Goal: Check status: Check status

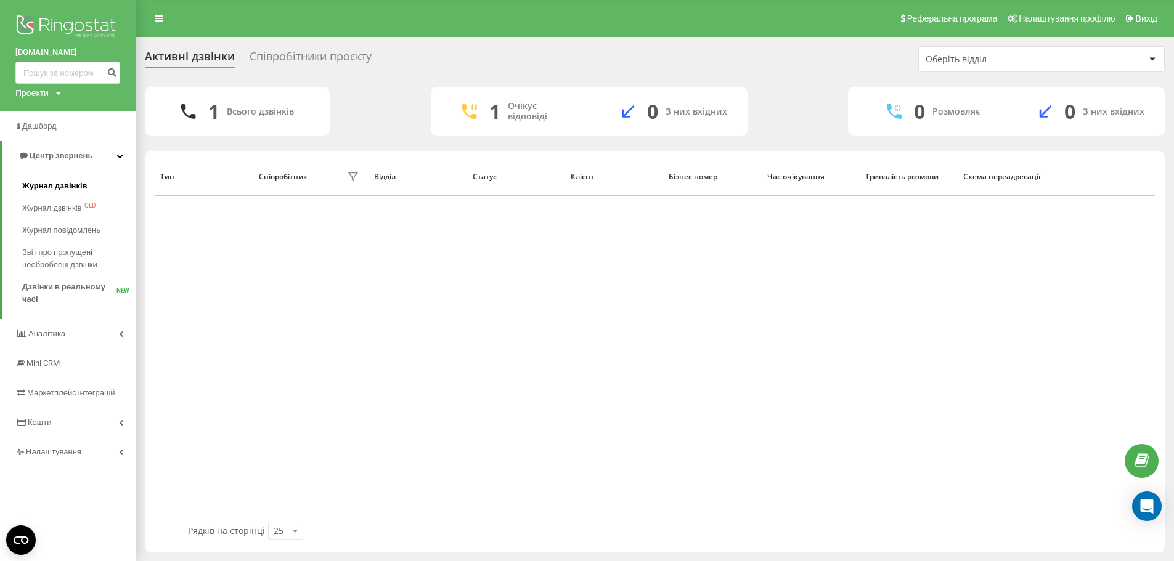
click at [26, 182] on span "Журнал дзвінків" at bounding box center [54, 186] width 65 height 12
click at [63, 194] on link "Журнал дзвінків" at bounding box center [78, 186] width 113 height 22
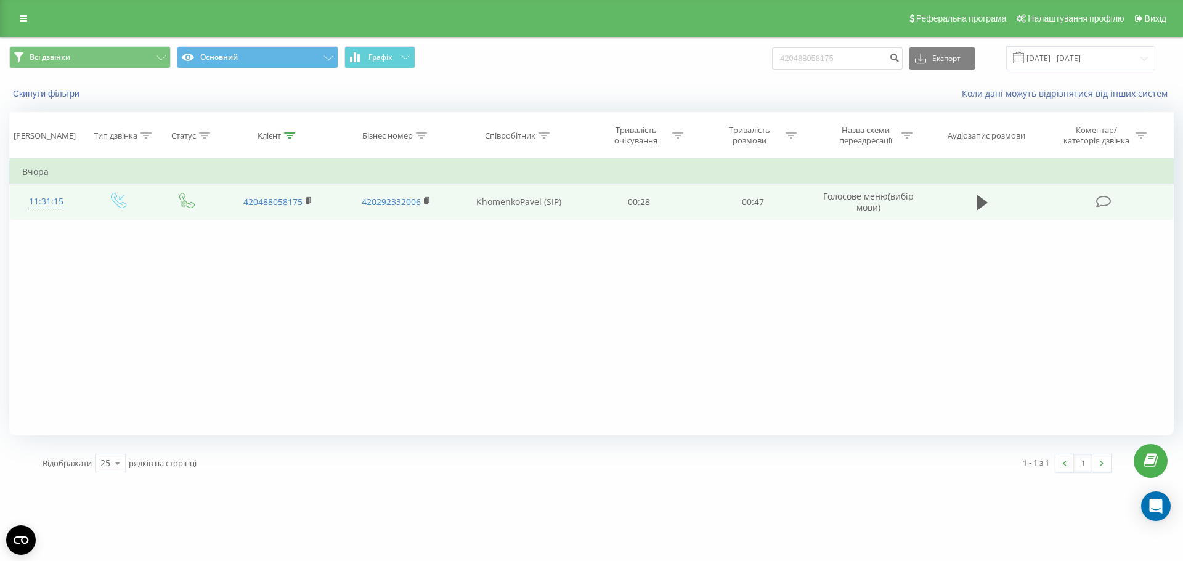
click at [60, 202] on div "11:31:15" at bounding box center [46, 202] width 48 height 24
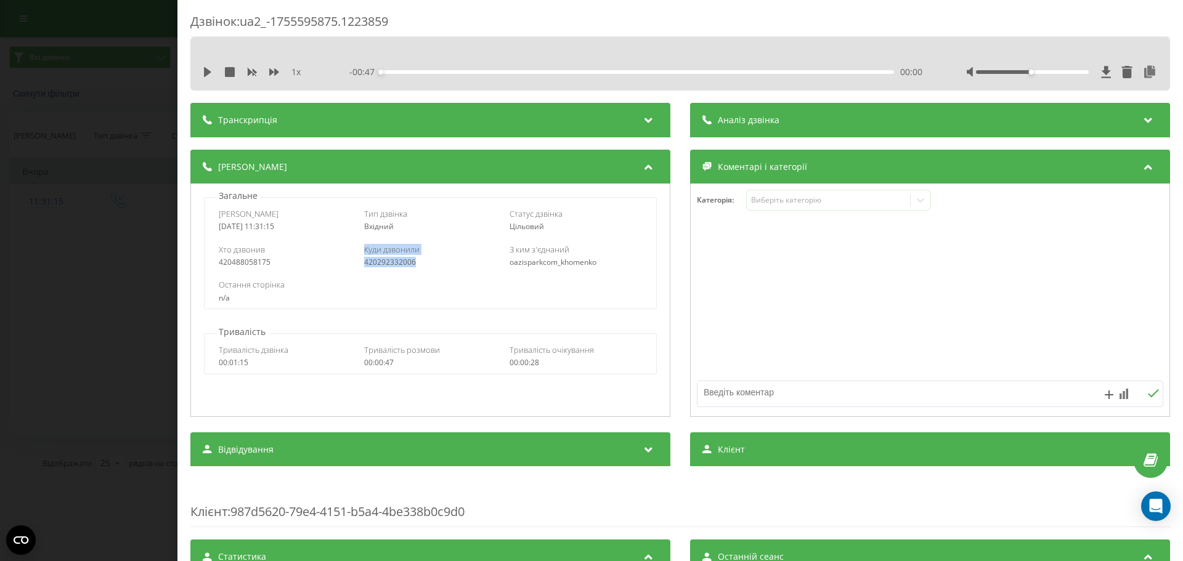
drag, startPoint x: 417, startPoint y: 264, endPoint x: 355, endPoint y: 262, distance: 62.3
click at [355, 262] on div "Хто дзвонив 420488058175 Куди дзвонили 420292332006 З ким з'єднаний oazisparkco…" at bounding box center [430, 256] width 451 height 36
click at [379, 266] on div "420292332006" at bounding box center [430, 262] width 132 height 9
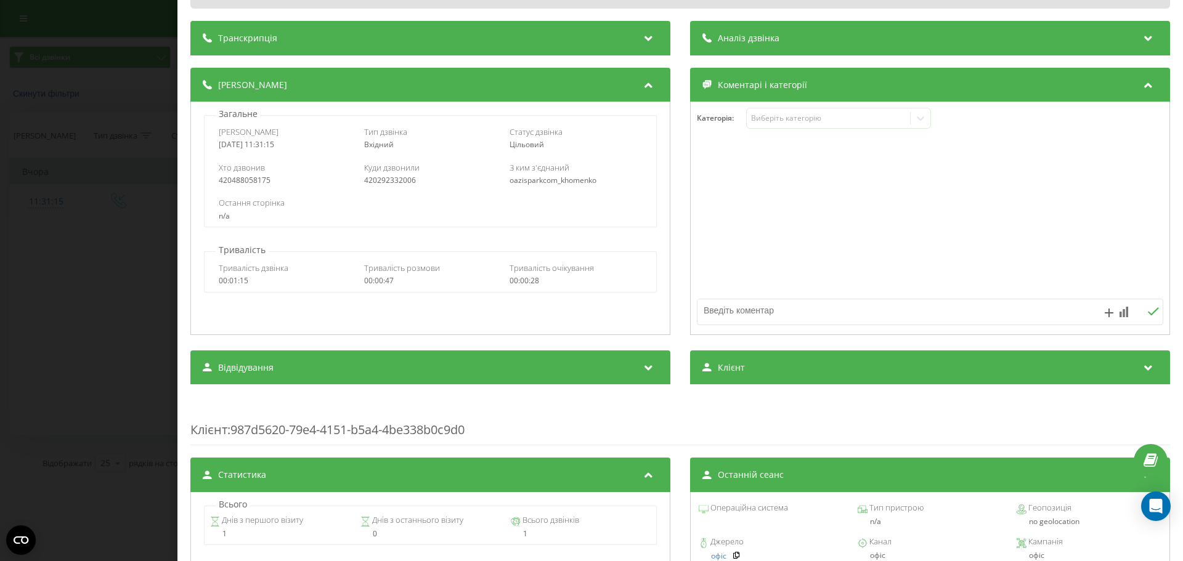
scroll to position [185, 0]
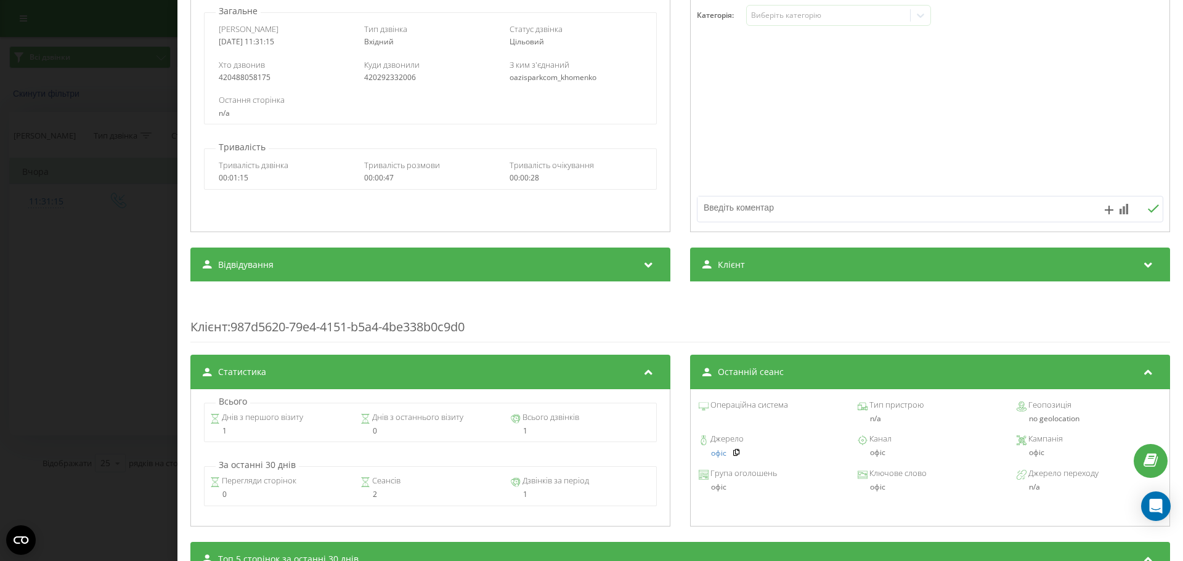
click at [145, 31] on div "Дзвінок : ua2_-1755595875.1223859 1 x - 00:47 00:00 00:00 Транскрипція Для AI-а…" at bounding box center [591, 280] width 1183 height 561
